Goal: Task Accomplishment & Management: Use online tool/utility

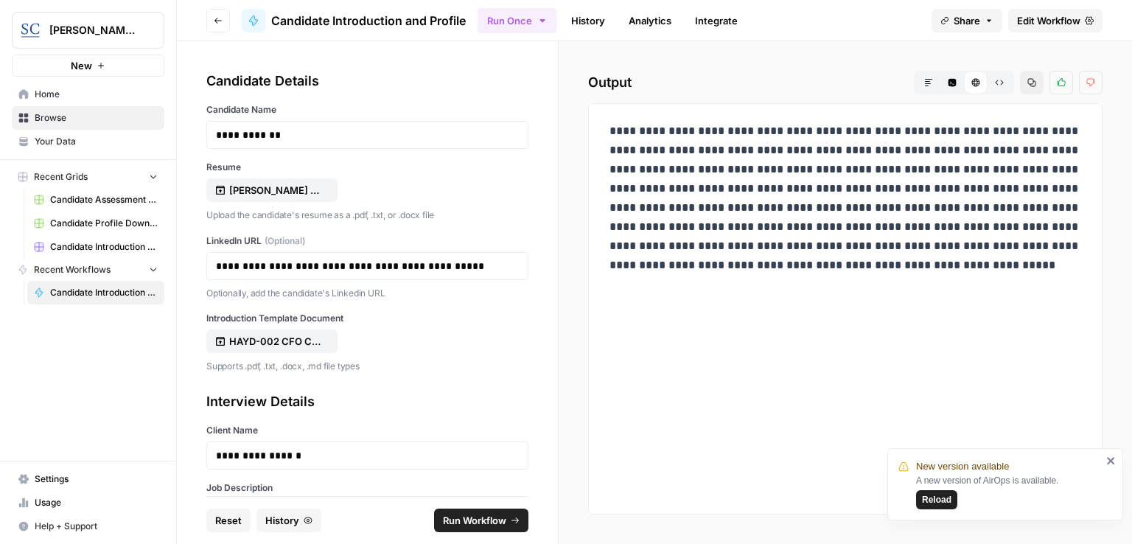
scroll to position [267, 0]
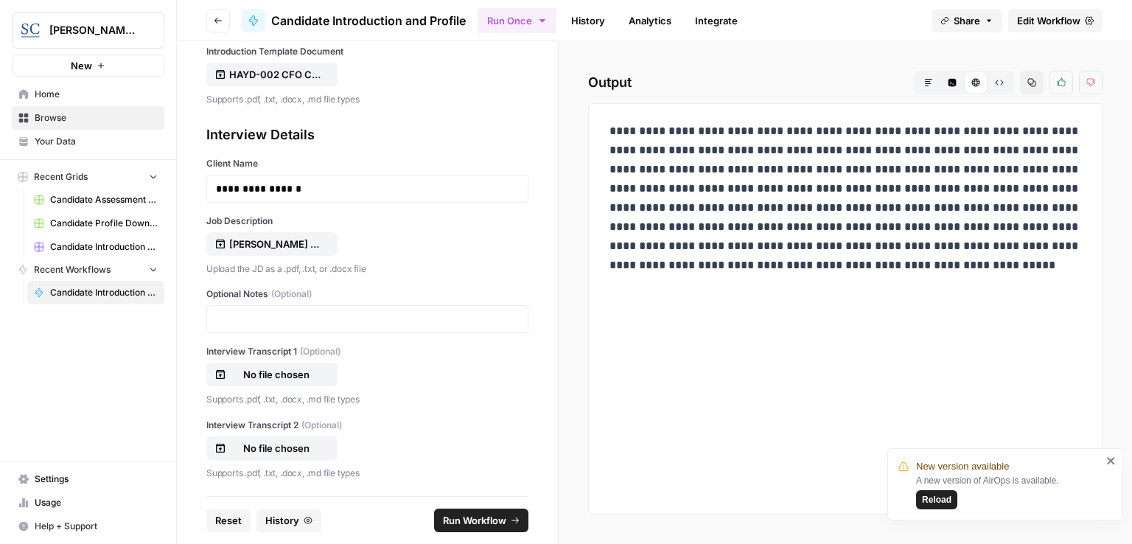
click at [931, 83] on icon "button" at bounding box center [928, 82] width 9 height 9
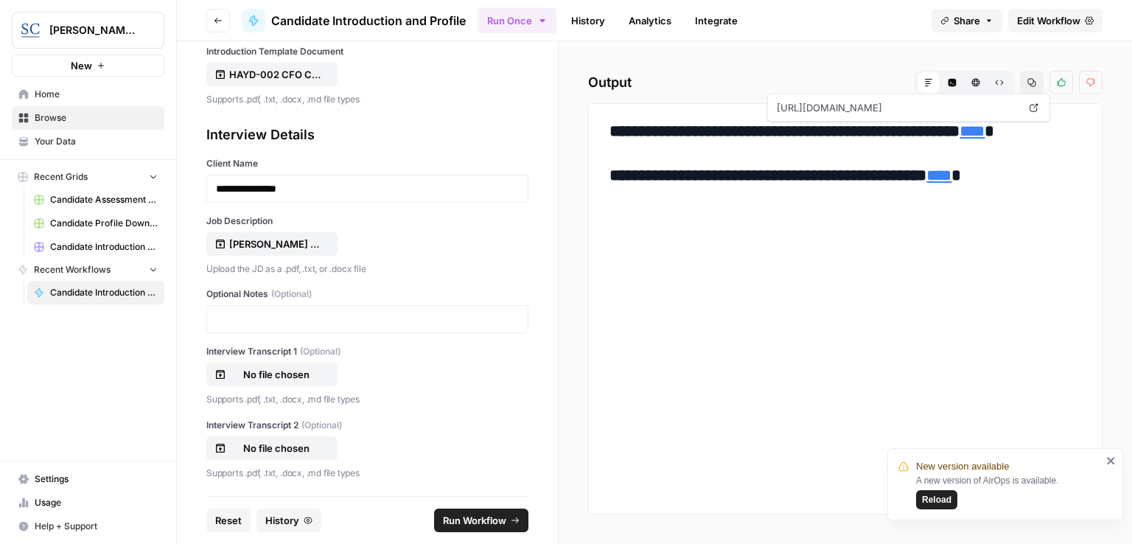
click at [984, 133] on link "****" at bounding box center [971, 131] width 25 height 16
click at [984, 130] on link "****" at bounding box center [971, 131] width 25 height 16
click at [951, 175] on link "****" at bounding box center [938, 175] width 25 height 16
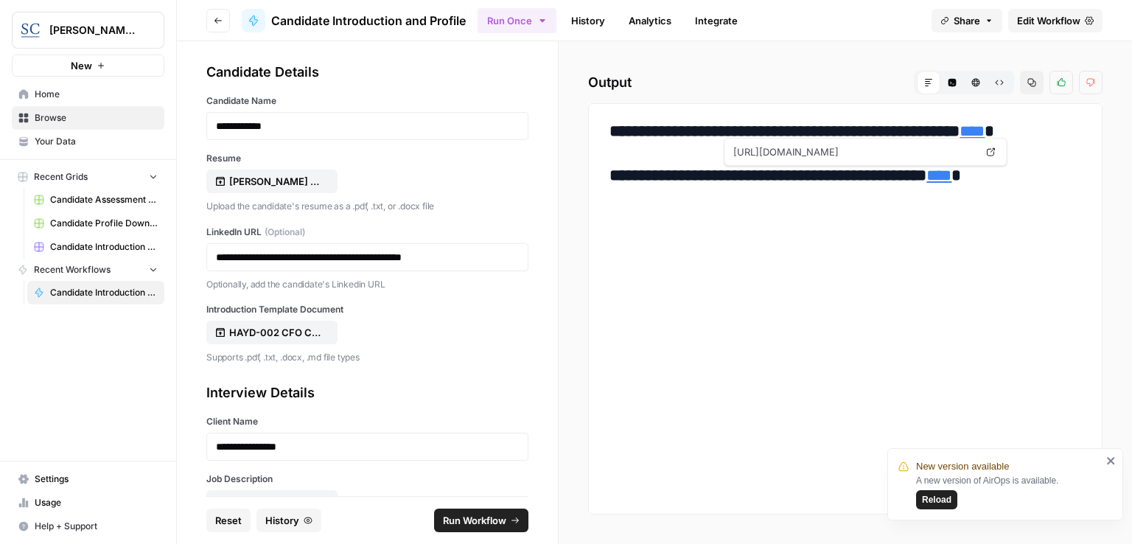
scroll to position [0, 0]
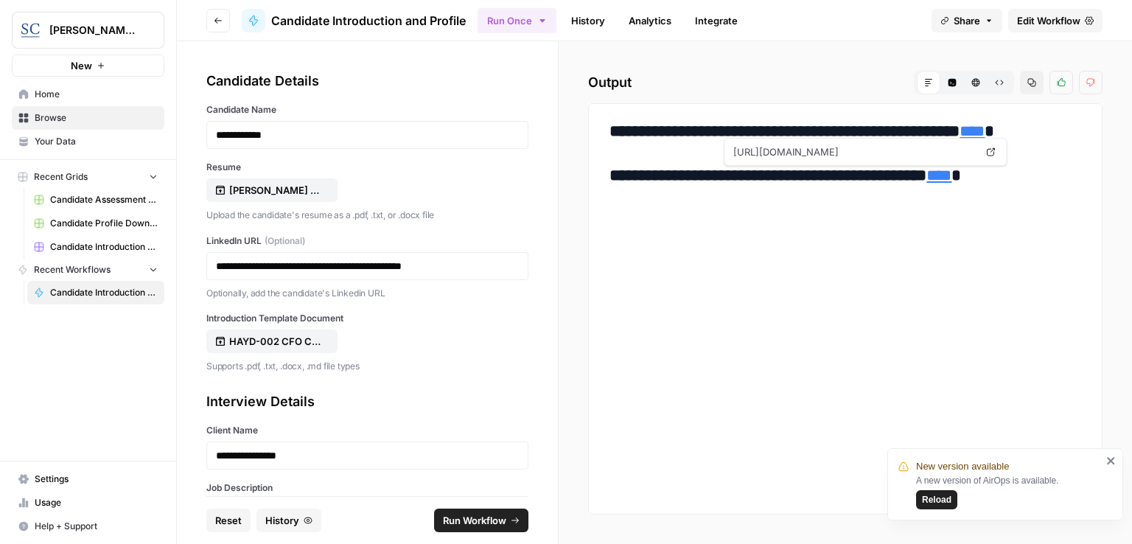
drag, startPoint x: 236, startPoint y: 519, endPoint x: 250, endPoint y: 503, distance: 21.4
click at [236, 519] on span "Reset" at bounding box center [228, 520] width 27 height 15
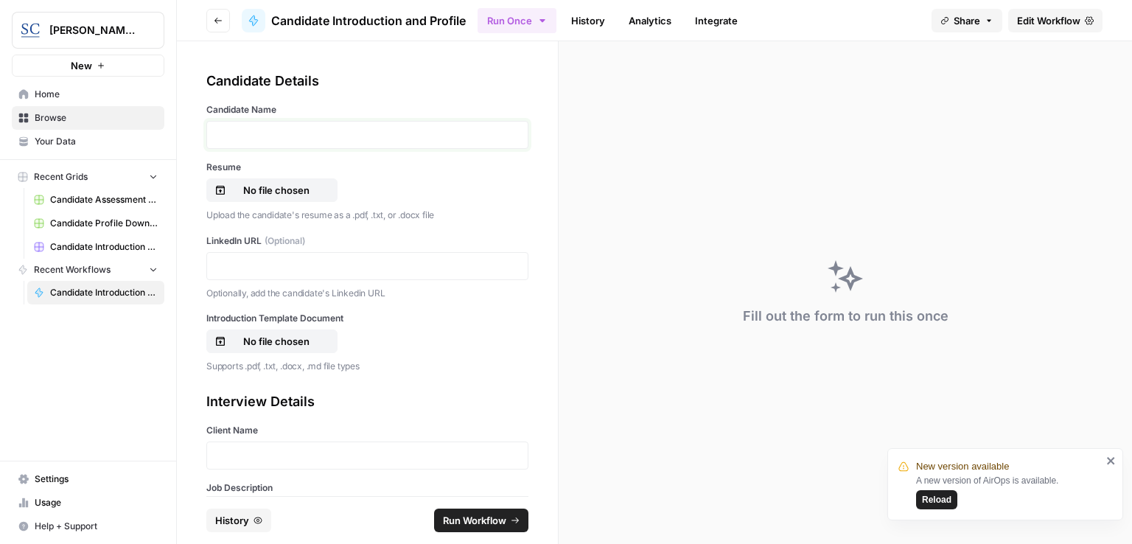
click at [348, 136] on p at bounding box center [367, 134] width 303 height 15
click at [943, 500] on span "Reload" at bounding box center [936, 499] width 29 height 13
click at [293, 143] on div at bounding box center [367, 135] width 322 height 28
click at [283, 130] on p at bounding box center [367, 134] width 303 height 15
click at [311, 186] on p "No file chosen" at bounding box center [276, 190] width 94 height 15
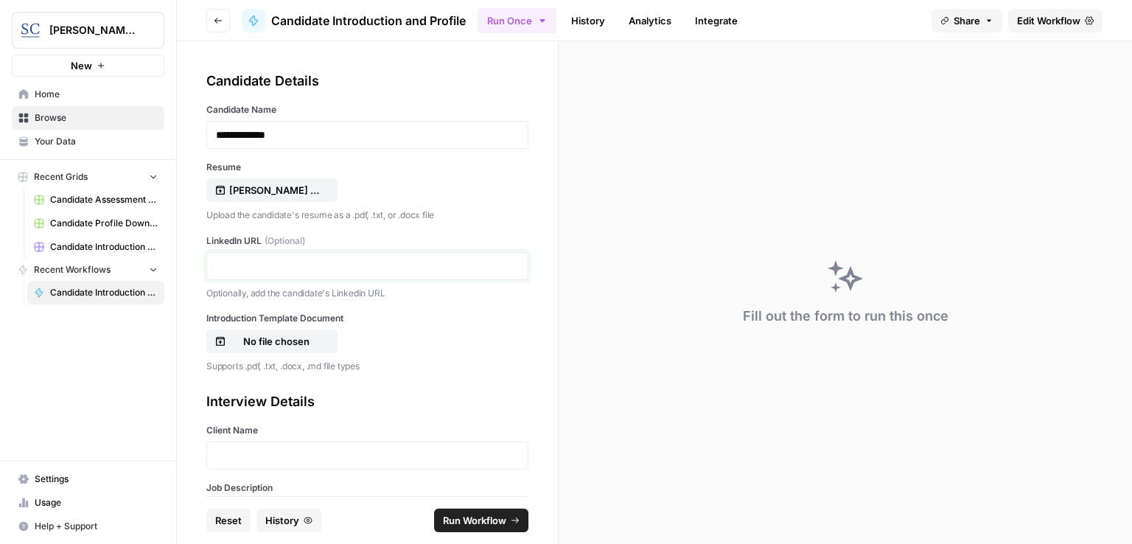
click at [277, 265] on p at bounding box center [367, 266] width 303 height 15
click at [285, 336] on p "No file chosen" at bounding box center [276, 341] width 94 height 15
click at [263, 452] on p at bounding box center [367, 455] width 303 height 15
click at [418, 460] on p "*****" at bounding box center [362, 455] width 292 height 15
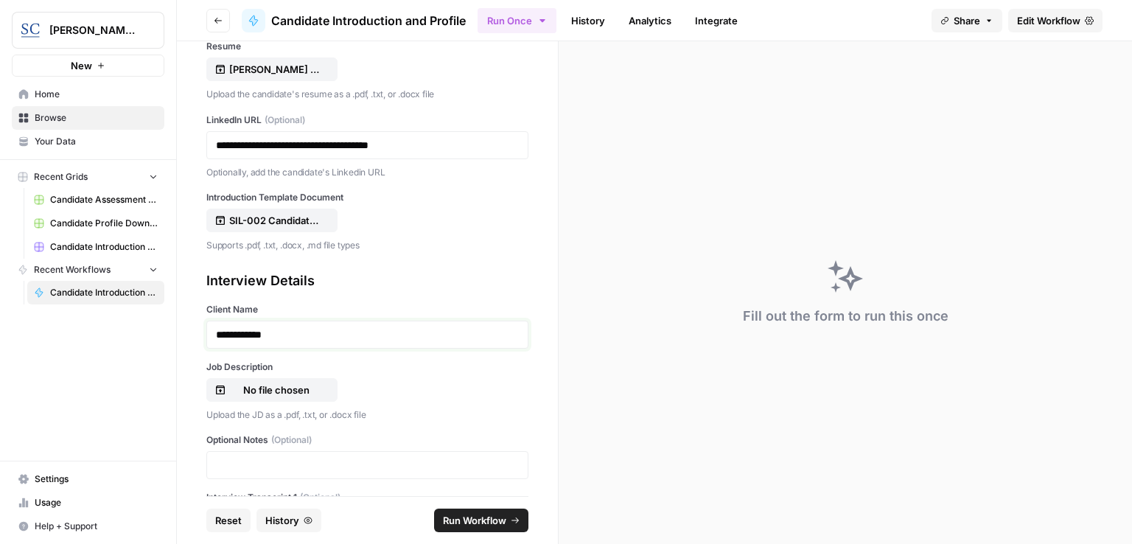
scroll to position [147, 0]
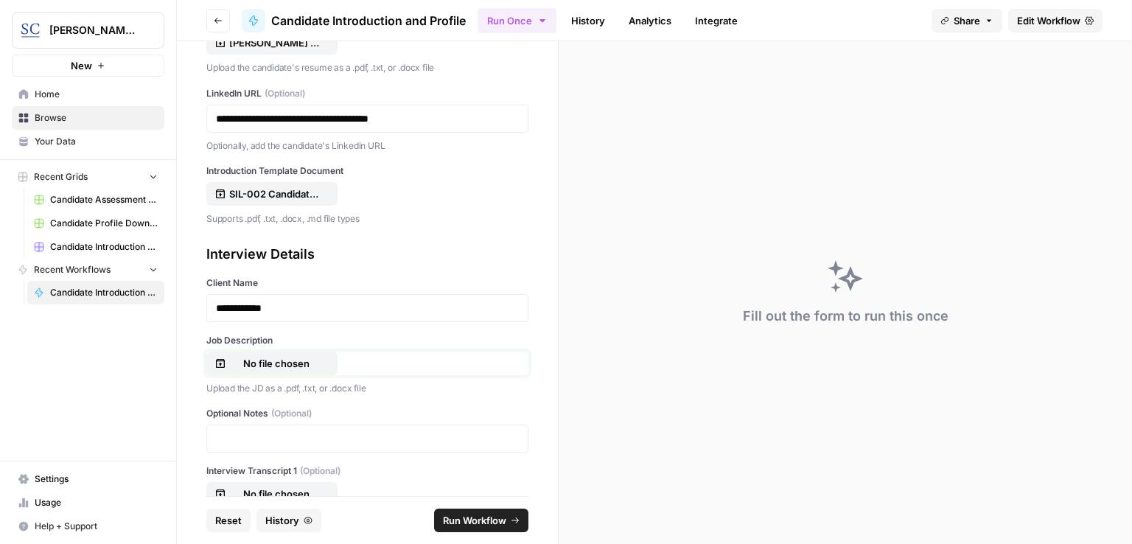
click at [299, 367] on p "No file chosen" at bounding box center [276, 363] width 94 height 15
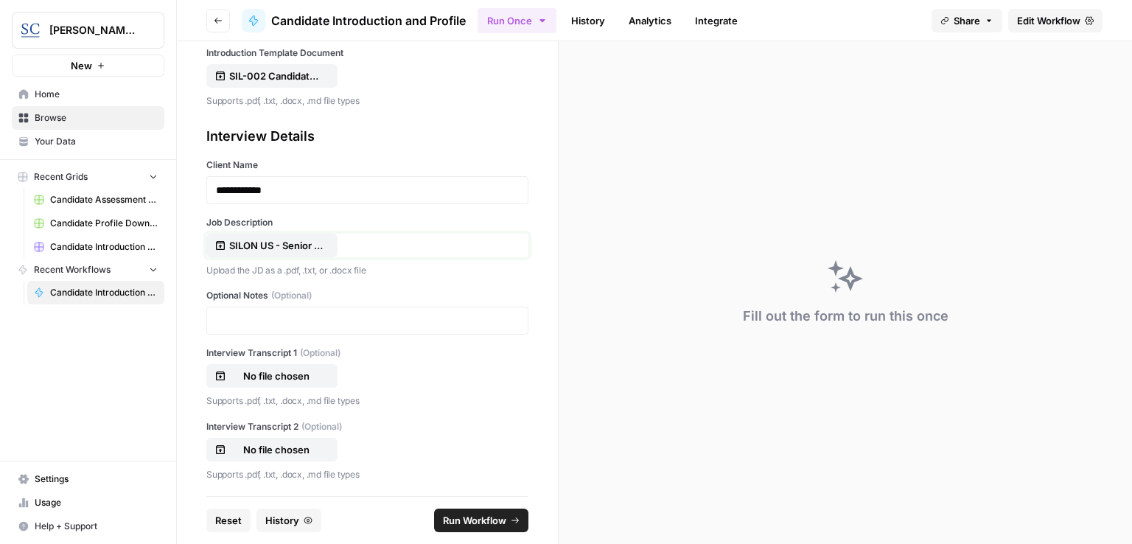
scroll to position [267, 0]
click at [477, 519] on span "Run Workflow" at bounding box center [474, 520] width 63 height 15
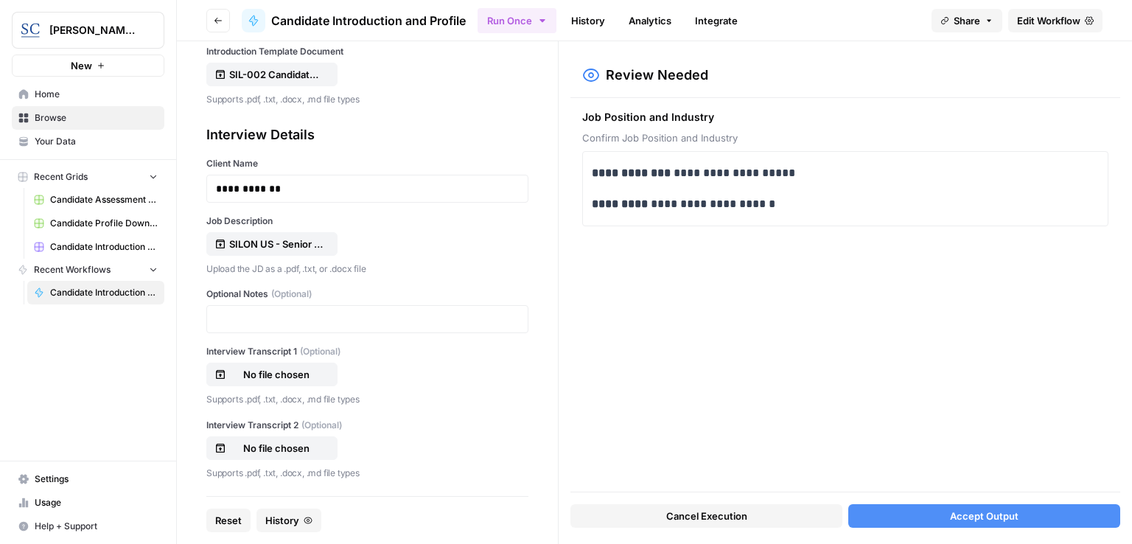
click at [977, 517] on span "Accept Output" at bounding box center [984, 515] width 69 height 15
